Goal: Obtain resource: Download file/media

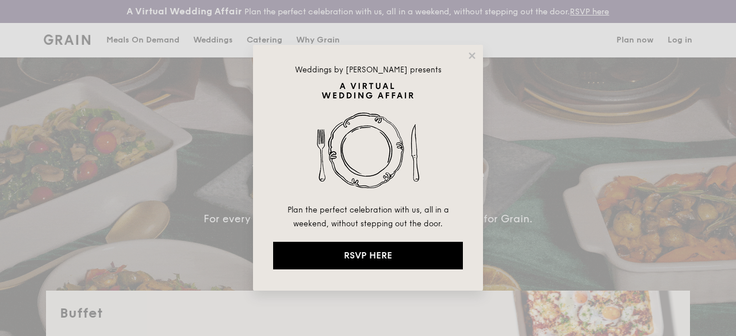
select select
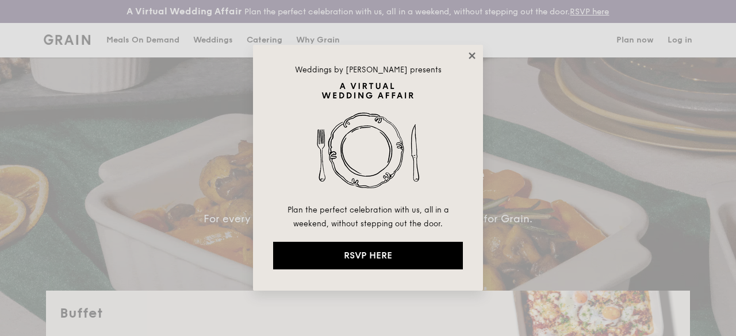
click at [473, 57] on icon at bounding box center [472, 55] width 6 height 6
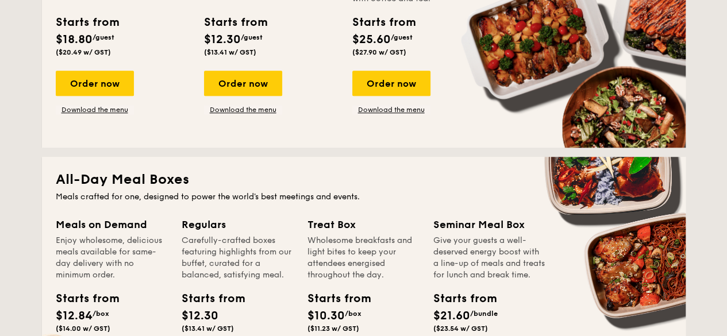
scroll to position [287, 0]
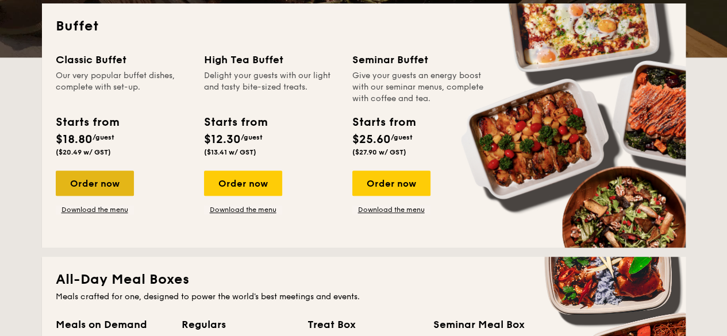
click at [115, 183] on div "Order now" at bounding box center [95, 183] width 78 height 25
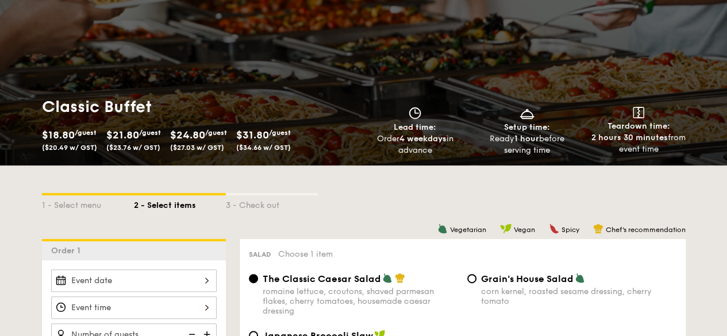
scroll to position [57, 0]
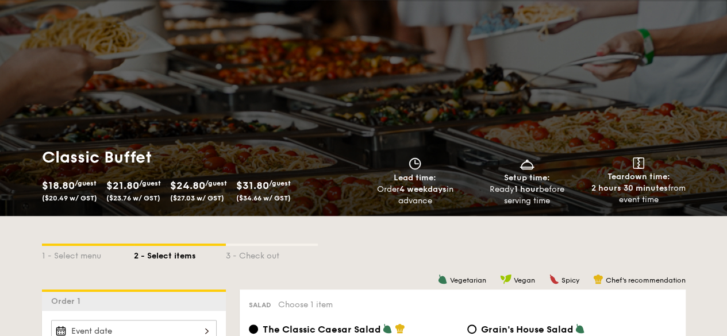
select select
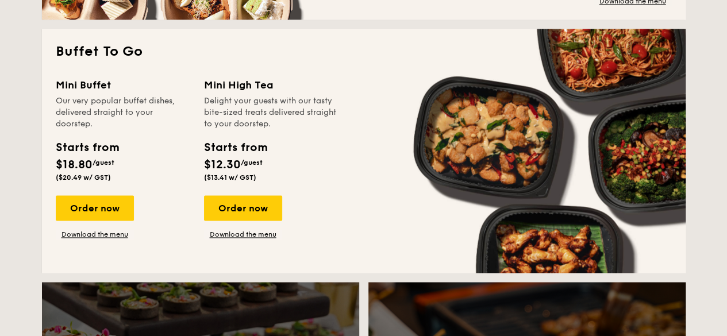
scroll to position [780, 0]
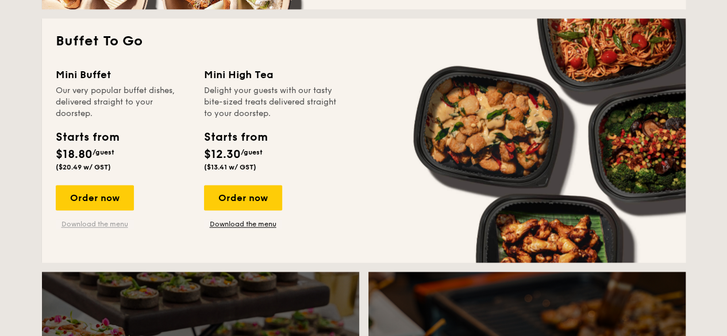
click at [95, 229] on link "Download the menu" at bounding box center [95, 224] width 78 height 9
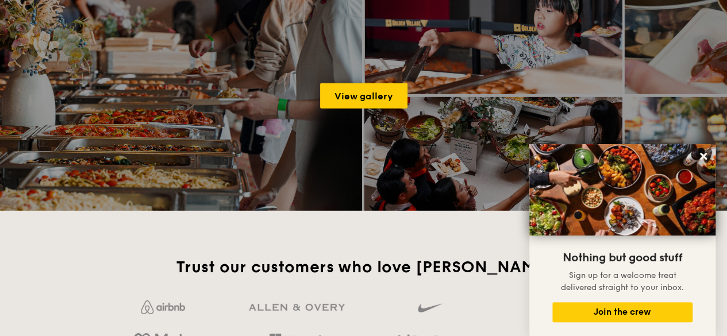
scroll to position [1527, 0]
